Goal: Task Accomplishment & Management: Complete application form

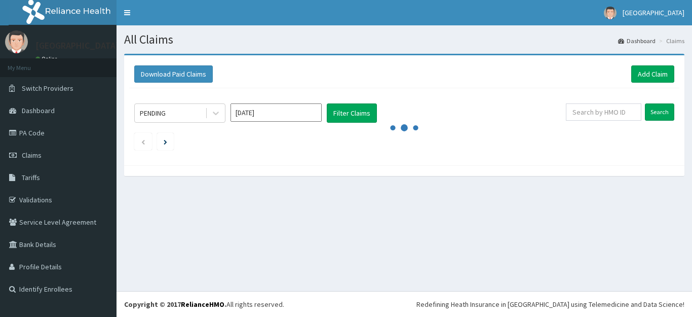
click at [651, 74] on link "Add Claim" at bounding box center [652, 73] width 43 height 17
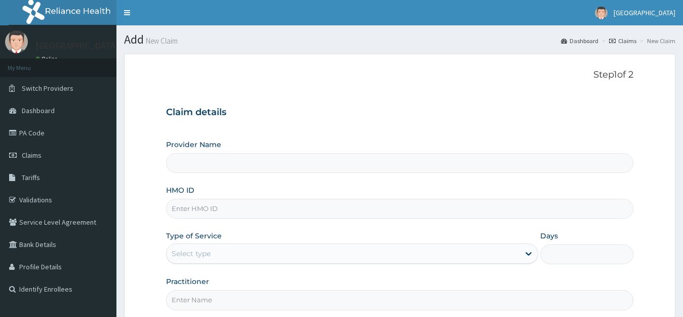
click at [253, 210] on input "HMO ID" at bounding box center [400, 209] width 468 height 20
type input "[GEOGRAPHIC_DATA]"
type input "o"
type input "OHT/12431/C"
click at [212, 257] on div "Select type" at bounding box center [344, 253] width 354 height 16
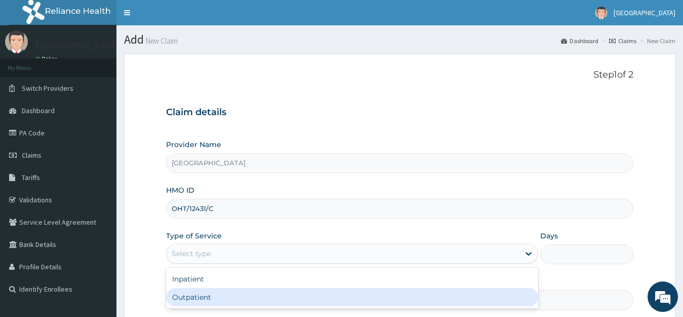
click at [196, 295] on div "Outpatient" at bounding box center [352, 297] width 373 height 18
type input "1"
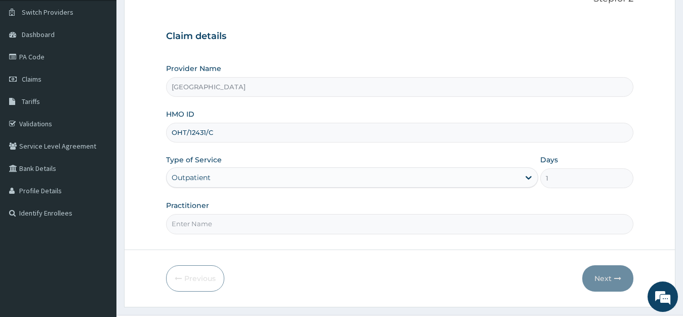
scroll to position [81, 0]
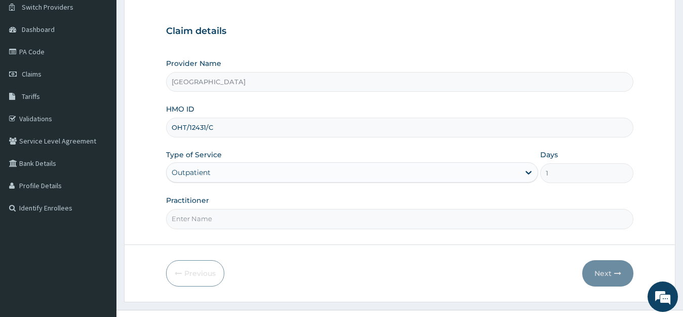
click at [317, 218] on input "Practitioner" at bounding box center [400, 219] width 468 height 20
type input "DR ADEDOYIN"
click at [609, 275] on button "Next" at bounding box center [608, 273] width 51 height 26
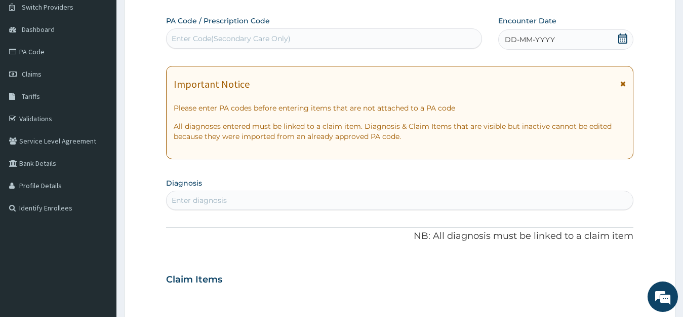
click at [623, 41] on icon at bounding box center [623, 38] width 9 height 10
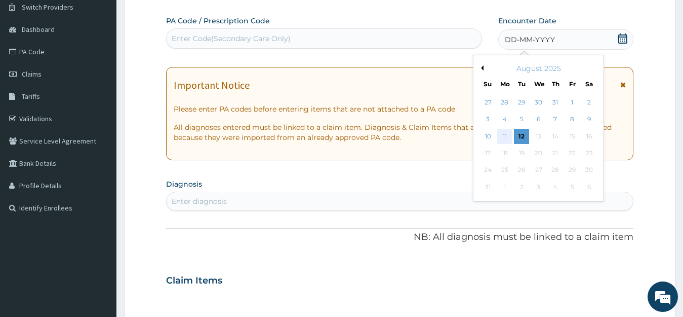
click at [503, 137] on div "11" at bounding box center [504, 136] width 15 height 15
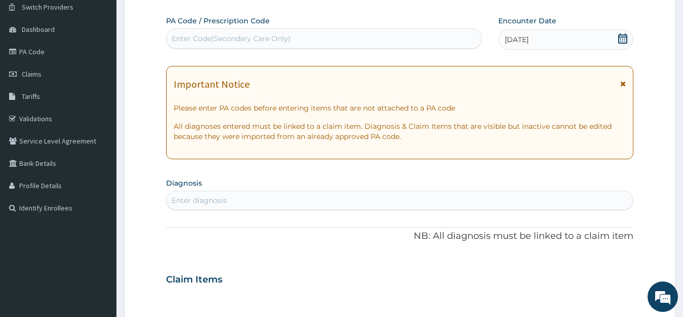
click at [477, 204] on div "Enter diagnosis" at bounding box center [400, 200] width 467 height 16
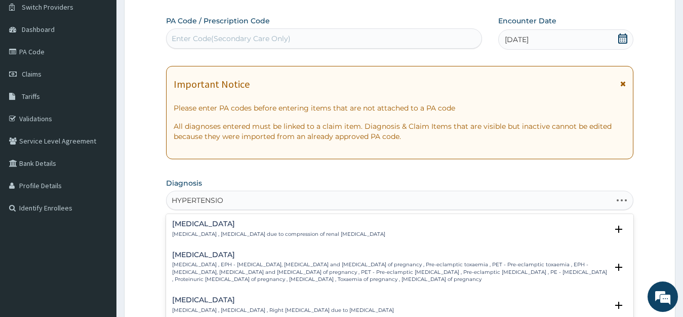
type input "HYPERTENSION"
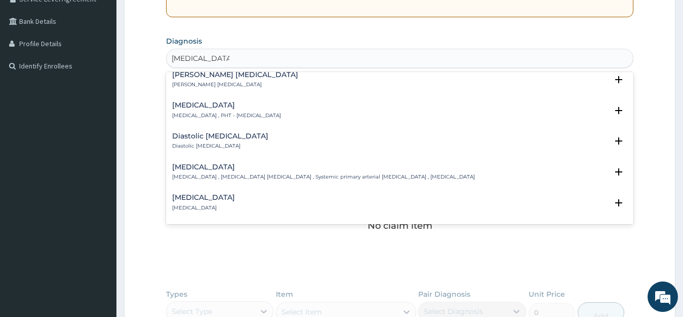
scroll to position [770, 0]
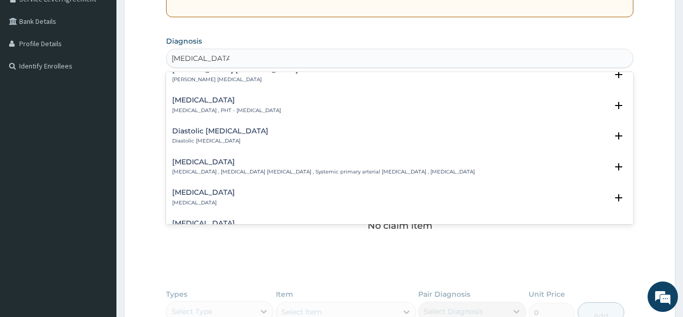
click at [232, 158] on h4 "Essential hypertension" at bounding box center [323, 162] width 303 height 8
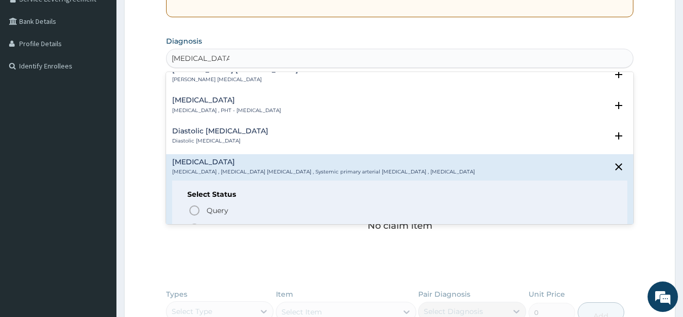
click at [194, 222] on icon "status option filled" at bounding box center [194, 228] width 12 height 12
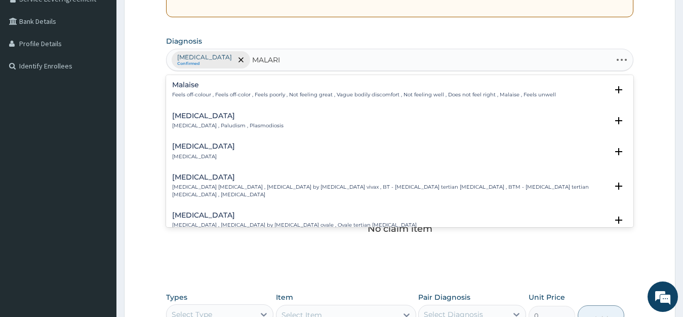
type input "MALARIA"
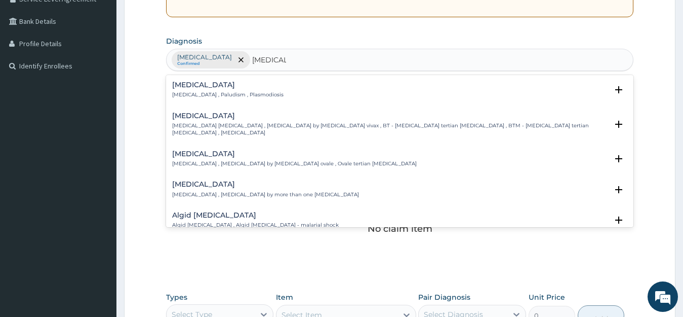
click at [190, 88] on h4 "Malaria" at bounding box center [227, 85] width 111 height 8
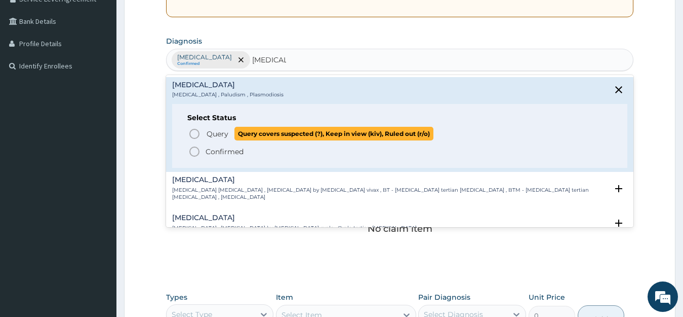
click at [194, 136] on icon "status option query" at bounding box center [194, 134] width 12 height 12
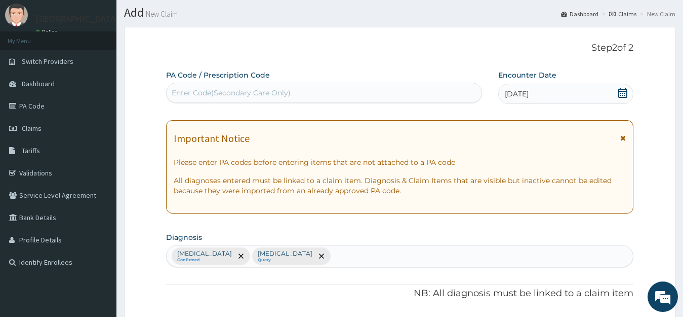
scroll to position [0, 0]
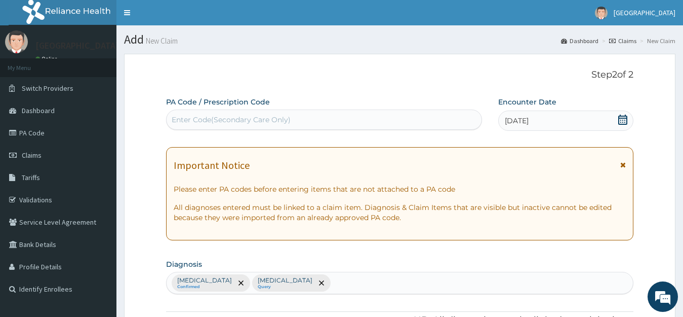
click at [278, 123] on div "Enter Code(Secondary Care Only)" at bounding box center [231, 119] width 119 height 10
type input "PA/A400D4"
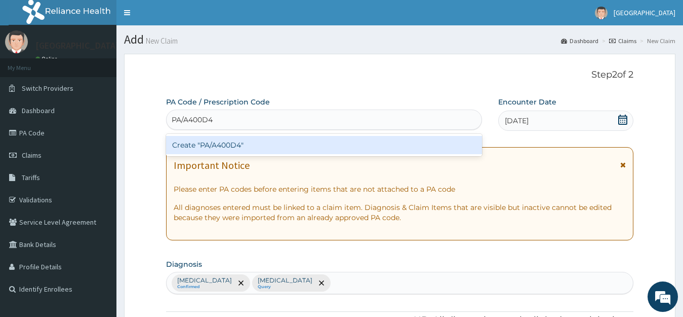
click at [229, 145] on div "Create "PA/A400D4"" at bounding box center [324, 145] width 316 height 18
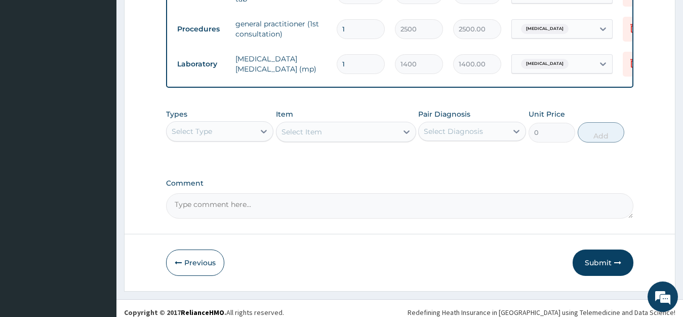
scroll to position [479, 0]
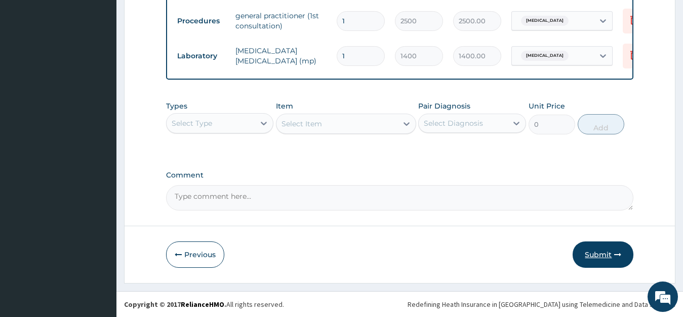
click at [596, 255] on button "Submit" at bounding box center [603, 254] width 61 height 26
